Goal: Information Seeking & Learning: Learn about a topic

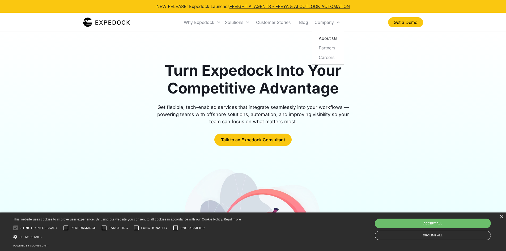
click at [331, 39] on link "About Us" at bounding box center [328, 38] width 27 height 10
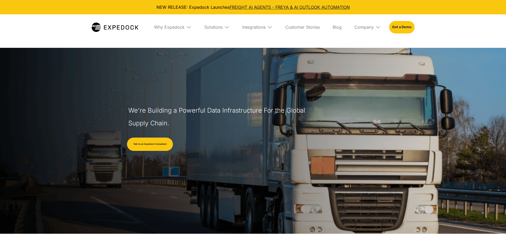
select select
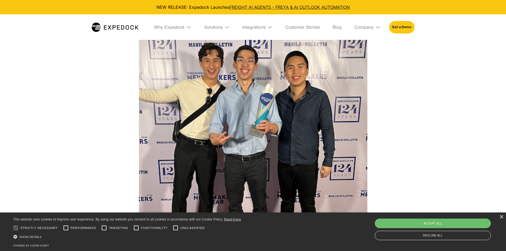
scroll to position [1169, 0]
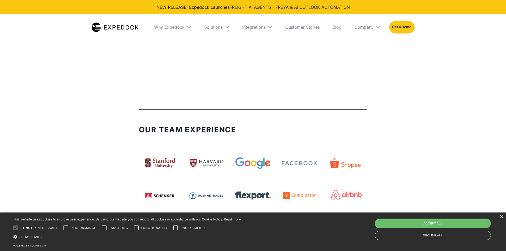
drag, startPoint x: 507, startPoint y: 128, endPoint x: 456, endPoint y: 74, distance: 74.4
drag, startPoint x: 508, startPoint y: 129, endPoint x: 435, endPoint y: 71, distance: 92.9
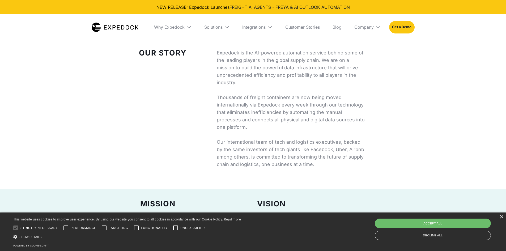
scroll to position [0, 0]
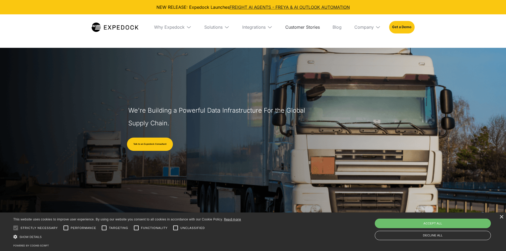
click at [305, 28] on link "Customer Stories" at bounding box center [302, 27] width 43 height 26
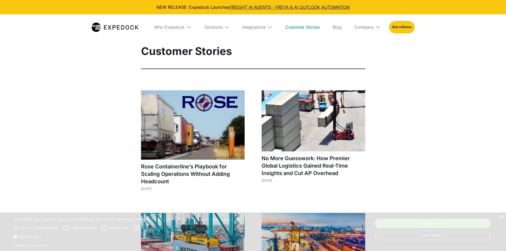
select select
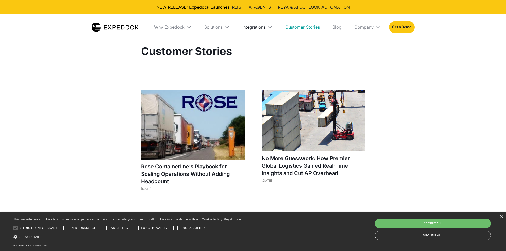
click at [258, 27] on div "Integrations" at bounding box center [253, 26] width 23 height 5
click at [255, 60] on link "Cargowise" at bounding box center [255, 61] width 43 height 14
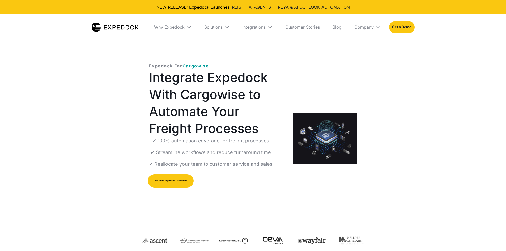
select select
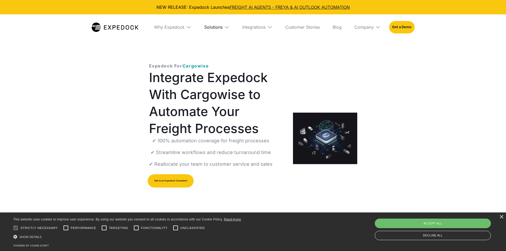
click at [221, 27] on div "Solutions" at bounding box center [213, 26] width 18 height 5
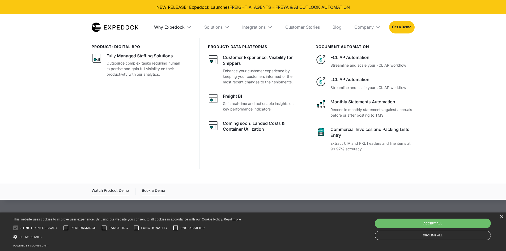
click at [178, 27] on div "Why Expedock" at bounding box center [169, 26] width 31 height 5
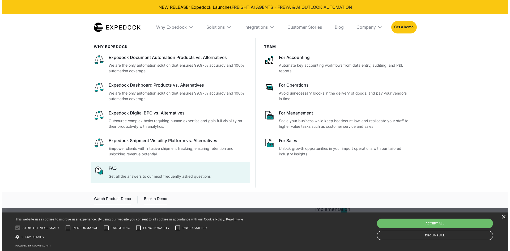
scroll to position [159, 0]
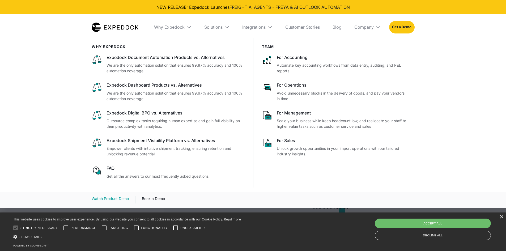
click at [116, 197] on div "Watch Product Demo" at bounding box center [110, 200] width 37 height 9
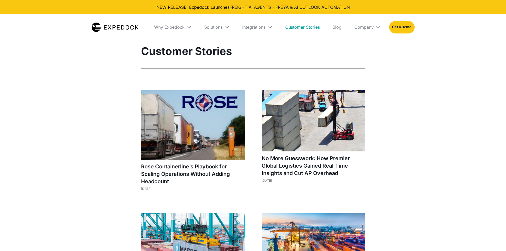
select select
click at [189, 27] on img at bounding box center [188, 26] width 5 height 5
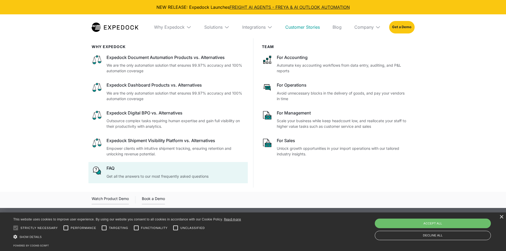
click at [161, 174] on p "Get all the answers to our most frequently asked questions" at bounding box center [176, 177] width 138 height 6
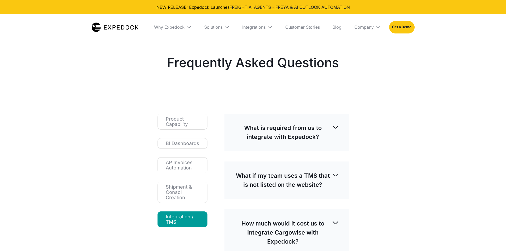
select select
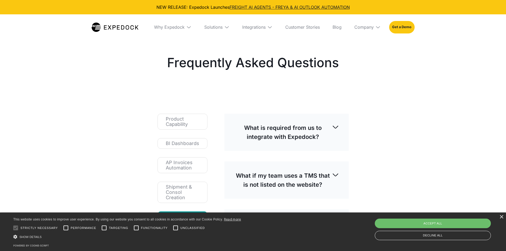
click at [334, 125] on img at bounding box center [335, 126] width 7 height 7
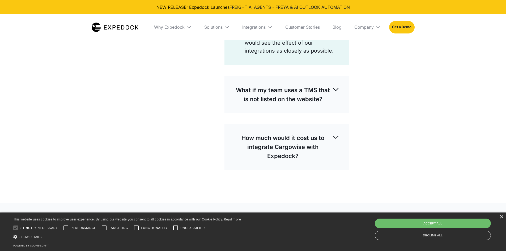
scroll to position [345, 0]
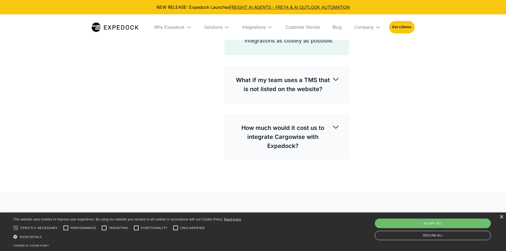
click at [335, 125] on img at bounding box center [335, 126] width 7 height 7
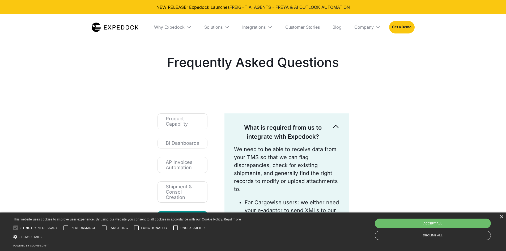
scroll to position [0, 0]
